Goal: Check status: Check status

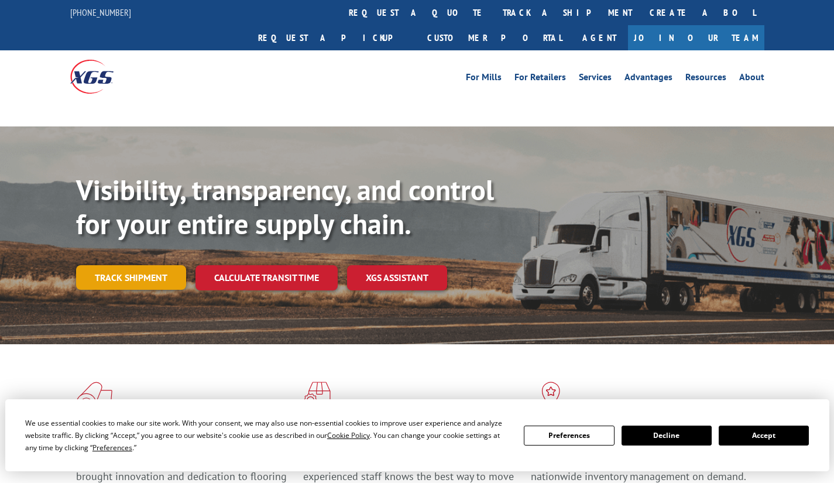
click at [154, 252] on div "Visibility, transparency, and control for your entire supply chain. Track shipm…" at bounding box center [455, 254] width 758 height 163
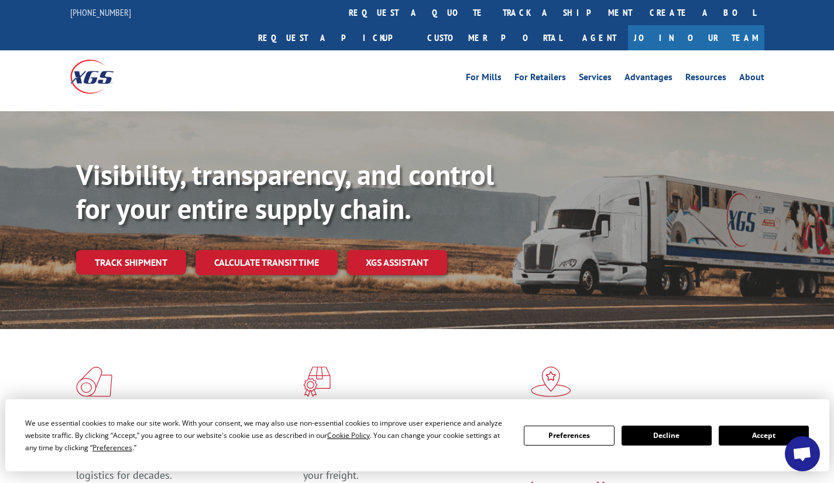
click at [741, 438] on button "Accept" at bounding box center [764, 436] width 90 height 20
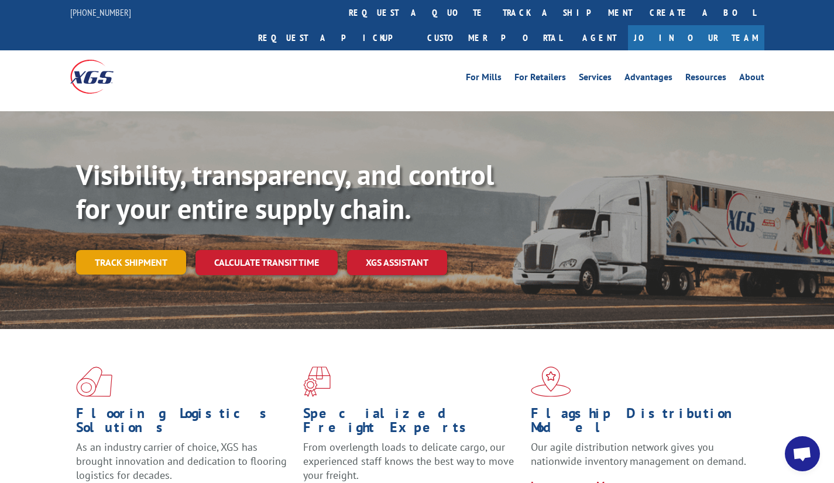
click at [146, 250] on link "Track shipment" at bounding box center [131, 262] width 110 height 25
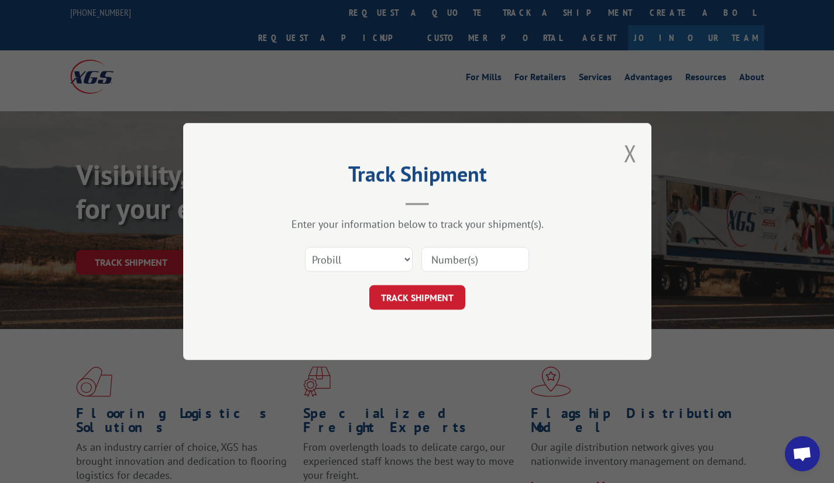
click at [439, 266] on input at bounding box center [476, 259] width 108 height 25
paste input "15971515"
type input "15971515"
click at [385, 256] on select "Select category... Probill BOL PO" at bounding box center [359, 259] width 108 height 25
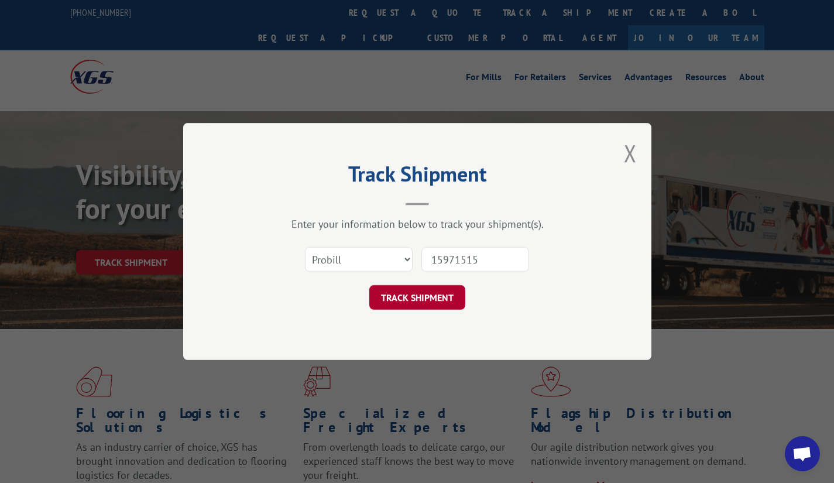
click at [401, 299] on button "TRACK SHIPMENT" at bounding box center [418, 297] width 96 height 25
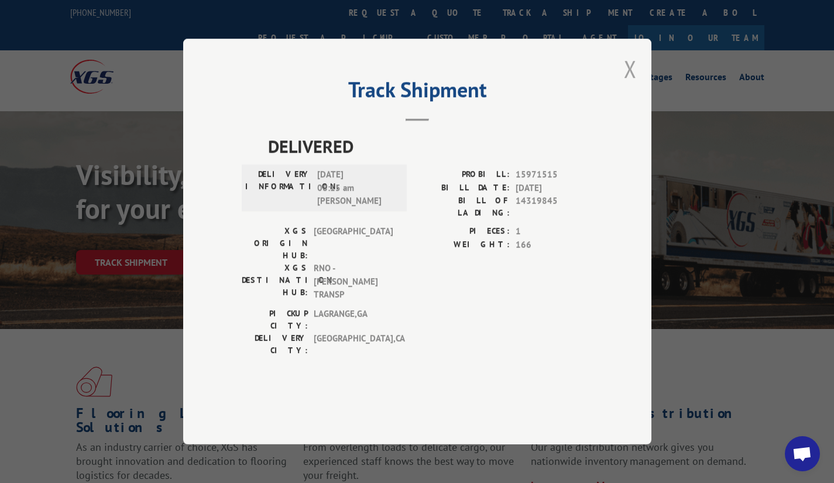
click at [630, 84] on button "Close modal" at bounding box center [630, 68] width 13 height 31
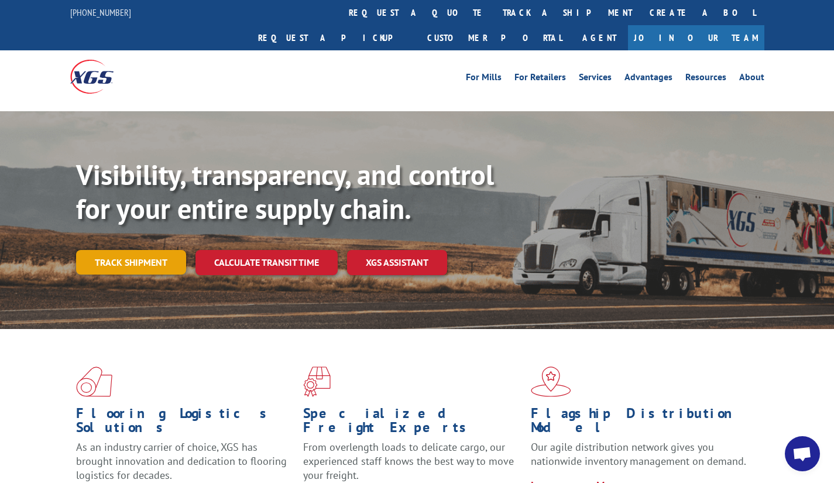
click at [151, 250] on link "Track shipment" at bounding box center [131, 262] width 110 height 25
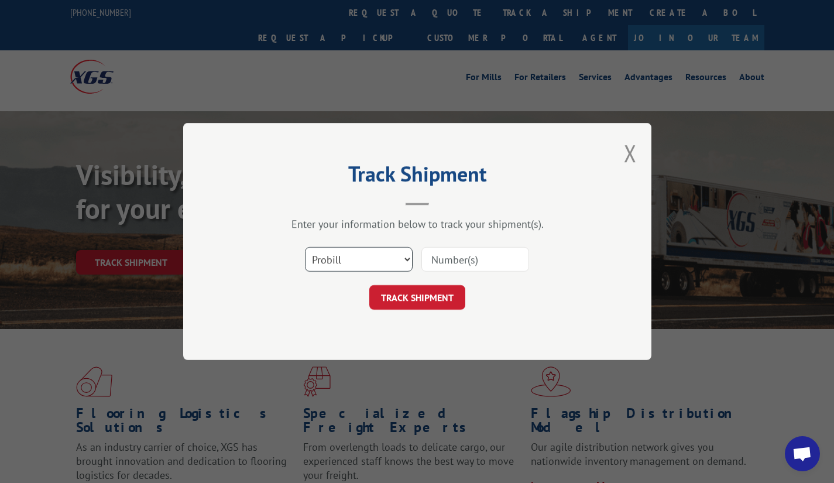
click at [360, 259] on select "Select category... Probill BOL PO" at bounding box center [359, 259] width 108 height 25
select select "bol"
click at [305, 247] on select "Select category... Probill BOL PO" at bounding box center [359, 259] width 108 height 25
click at [452, 258] on input at bounding box center [476, 259] width 108 height 25
paste input "15971515"
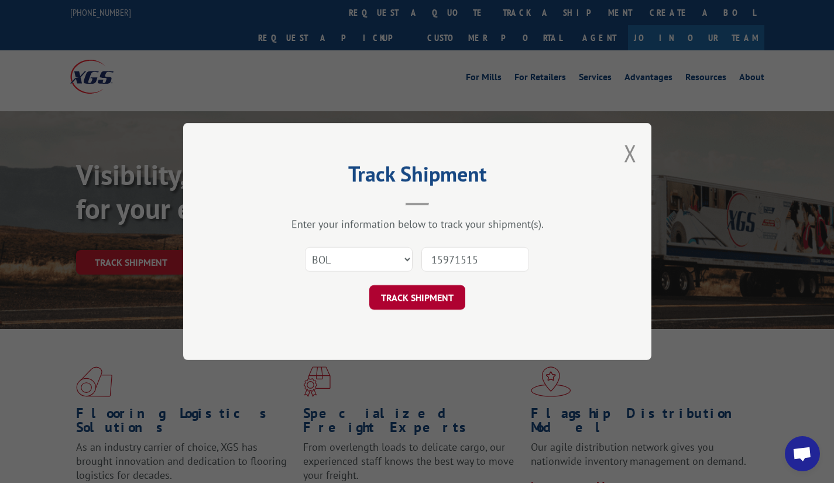
type input "15971515"
click at [415, 306] on button "TRACK SHIPMENT" at bounding box center [418, 297] width 96 height 25
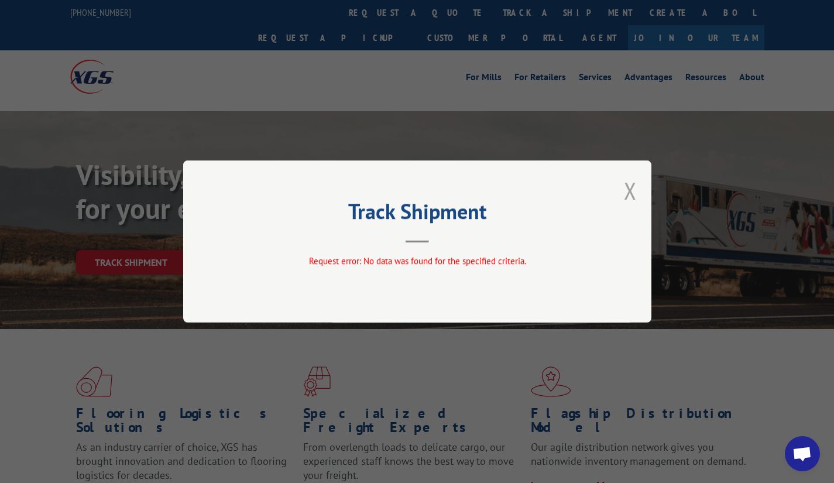
click at [631, 187] on button "Close modal" at bounding box center [630, 190] width 13 height 31
